Goal: Find specific page/section: Find specific page/section

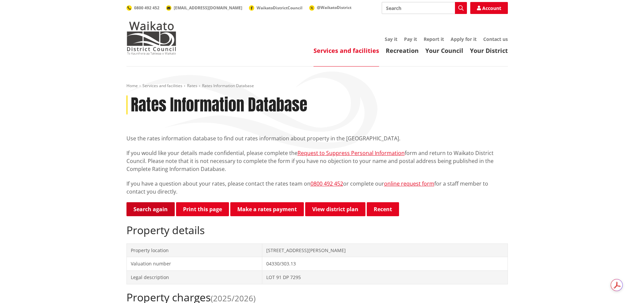
click at [149, 208] on link "Search again" at bounding box center [151, 209] width 48 height 14
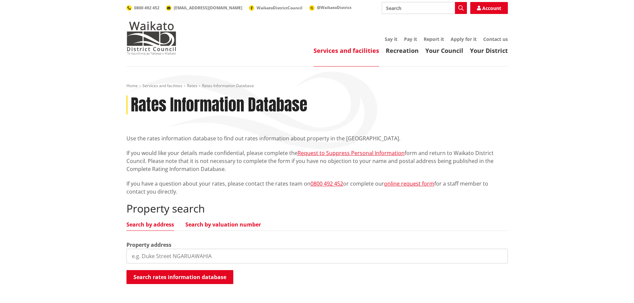
click at [245, 224] on link "Search by valuation number" at bounding box center [224, 224] width 76 height 5
click at [226, 253] on input "search" at bounding box center [318, 256] width 382 height 15
paste input "06371/199.10"
type input "06371/199.10"
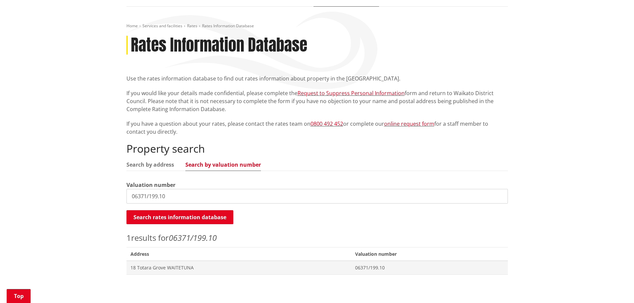
scroll to position [133, 0]
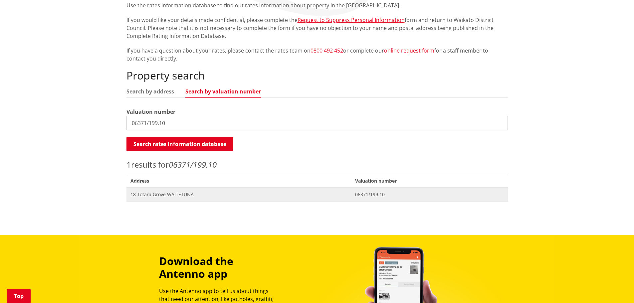
click at [180, 194] on span "18 Totara Grove WAITETUNA" at bounding box center [239, 194] width 217 height 7
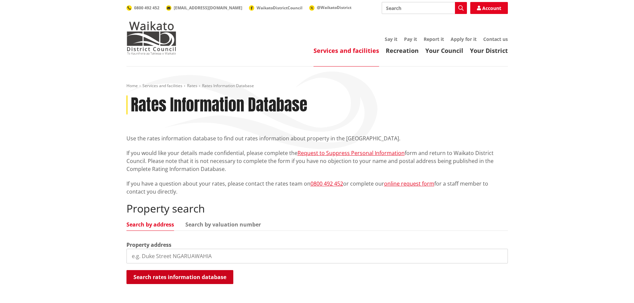
scroll to position [133, 0]
